Goal: Obtain resource: Download file/media

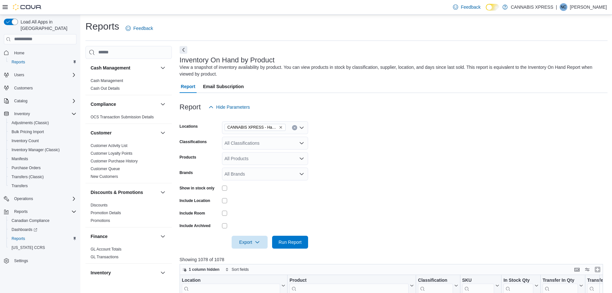
click at [281, 128] on icon "Remove CANNABIS XPRESS - Hampton (Main Street) from selection in this group" at bounding box center [281, 127] width 4 height 4
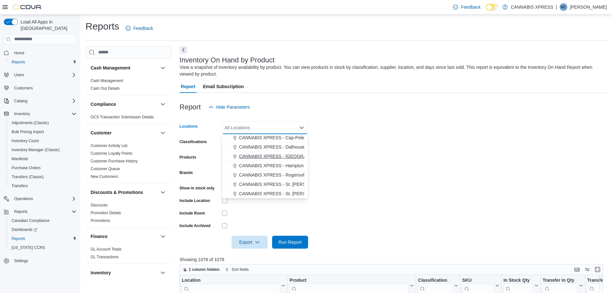
click at [283, 156] on span "CANNABIS XPRESS - [GEOGRAPHIC_DATA]-[GEOGRAPHIC_DATA] ([GEOGRAPHIC_DATA])" at bounding box center [335, 156] width 193 height 6
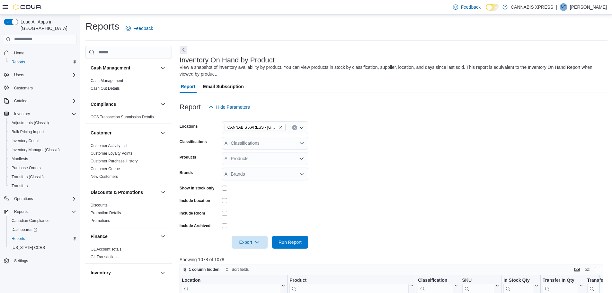
click at [419, 187] on form "Locations CANNABIS XPRESS - [GEOGRAPHIC_DATA]-[GEOGRAPHIC_DATA] (Woolastook Dri…" at bounding box center [394, 180] width 428 height 135
click at [281, 240] on span "Run Report" at bounding box center [290, 241] width 23 height 6
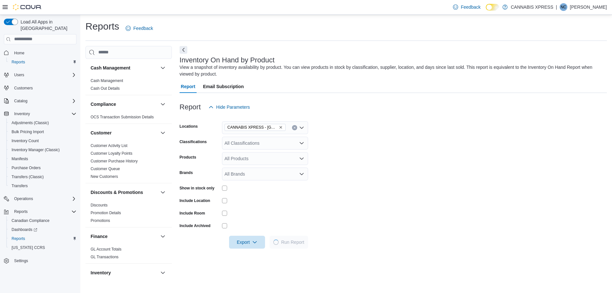
click at [429, 153] on form "Locations CANNABIS XPRESS - [GEOGRAPHIC_DATA]-[GEOGRAPHIC_DATA] (Woolastook Dri…" at bounding box center [393, 180] width 427 height 135
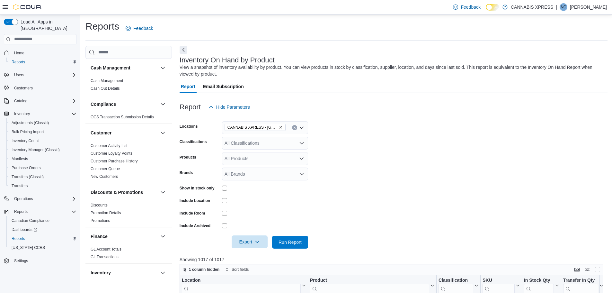
click at [243, 242] on span "Export" at bounding box center [250, 241] width 28 height 13
click at [254, 207] on button "Export to Excel" at bounding box center [250, 203] width 37 height 13
click at [395, 135] on form "Locations CANNABIS XPRESS - [GEOGRAPHIC_DATA]-[GEOGRAPHIC_DATA] (Woolastook Dri…" at bounding box center [394, 180] width 428 height 135
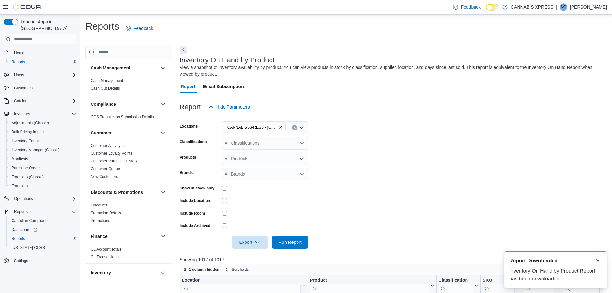
click at [412, 126] on form "Locations CANNABIS XPRESS - [GEOGRAPHIC_DATA]-[GEOGRAPHIC_DATA] (Woolastook Dri…" at bounding box center [394, 180] width 428 height 135
